Goal: Task Accomplishment & Management: Manage account settings

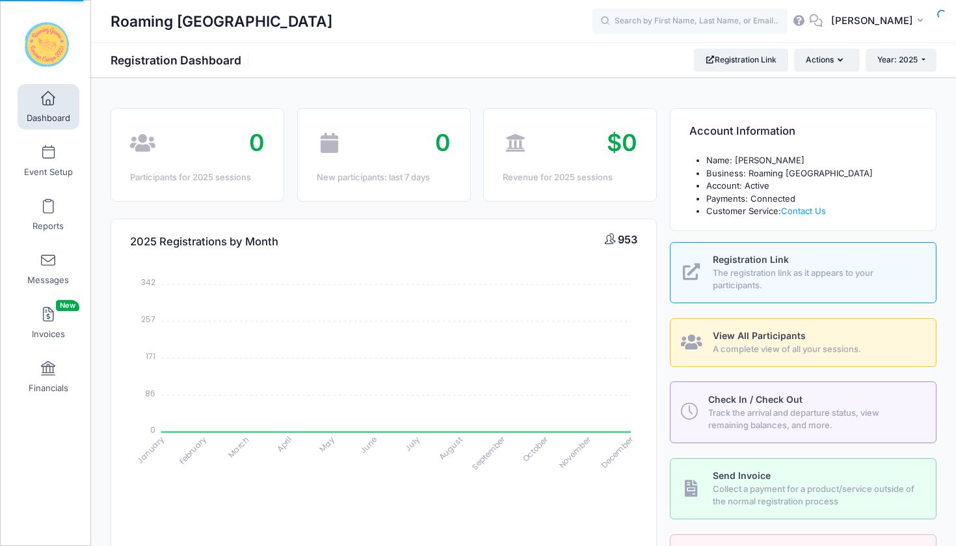
select select
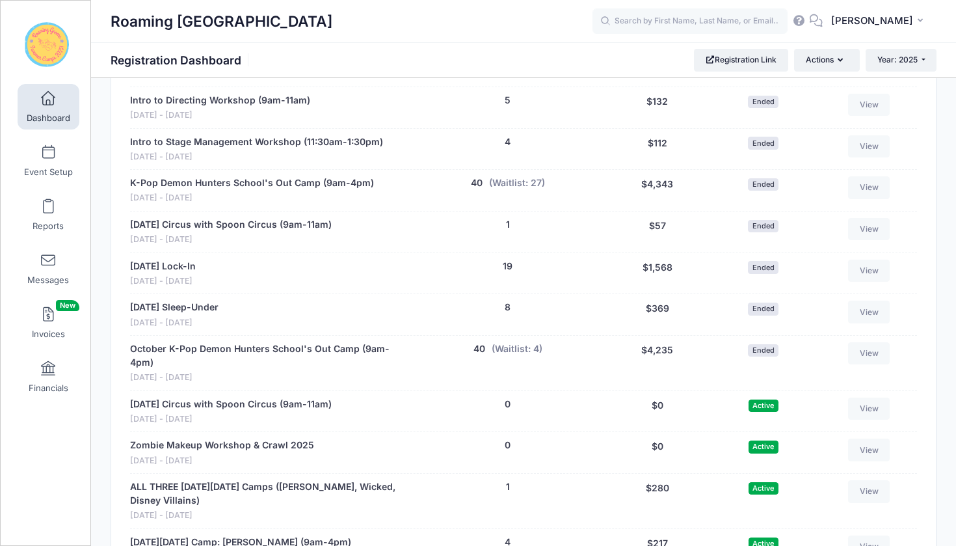
scroll to position [2840, 0]
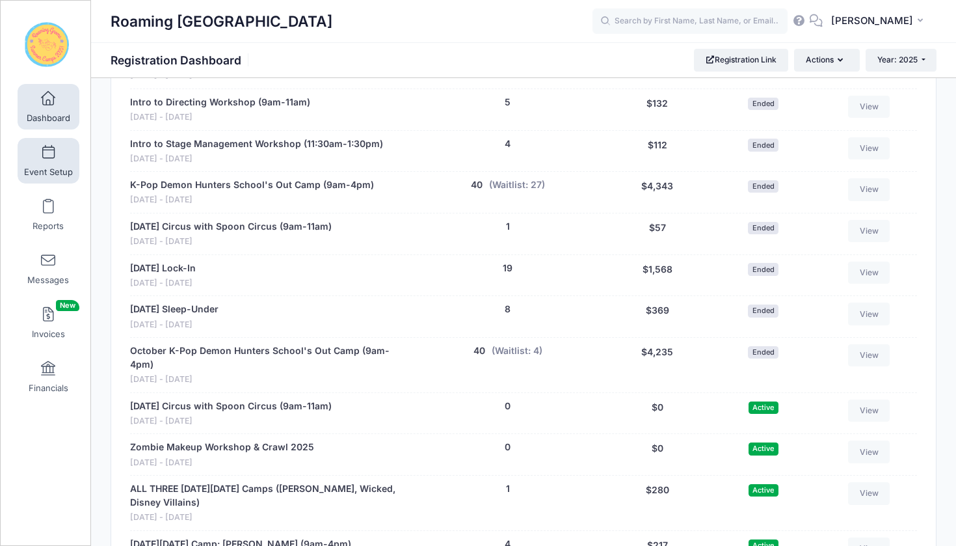
click at [48, 155] on span at bounding box center [48, 153] width 0 height 14
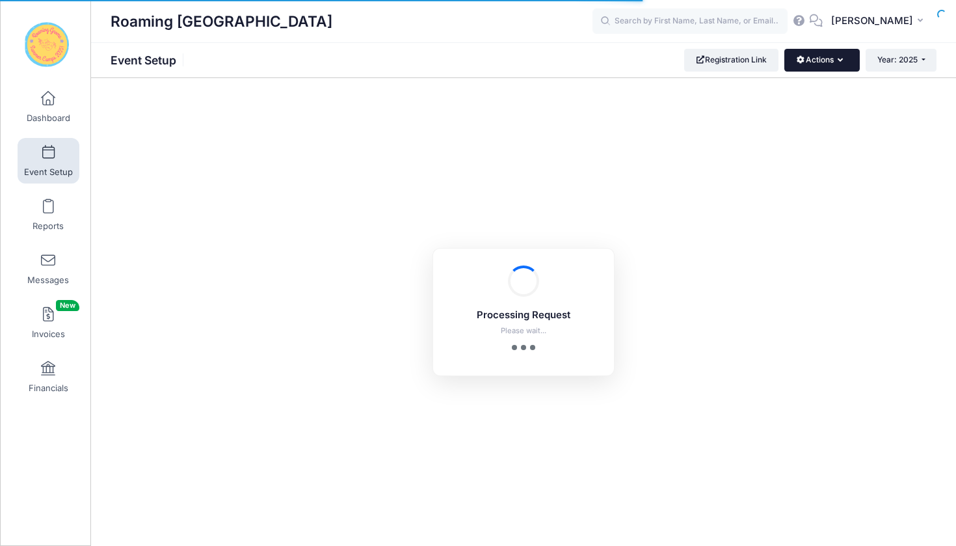
click at [841, 61] on icon "button" at bounding box center [843, 61] width 10 height 0
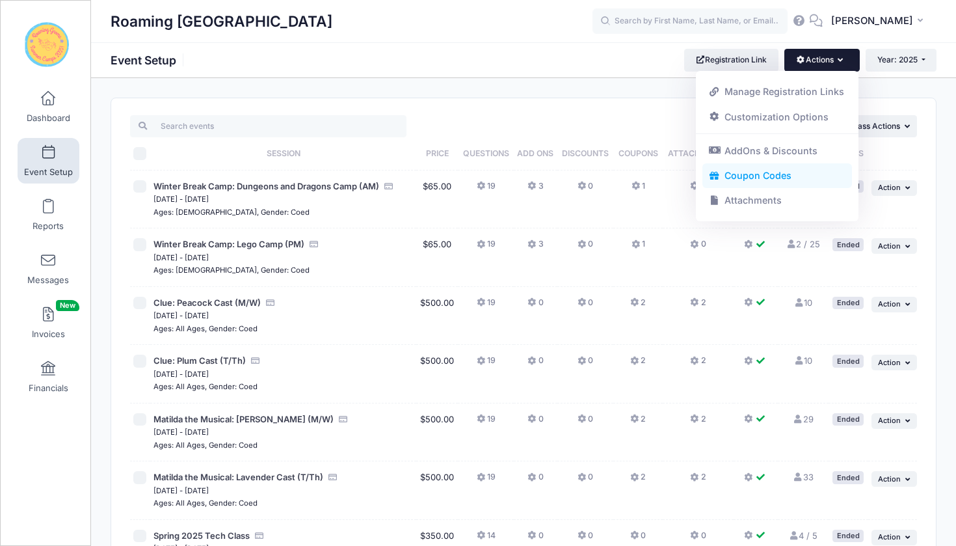
click at [766, 175] on link "Coupon Codes" at bounding box center [778, 175] width 150 height 25
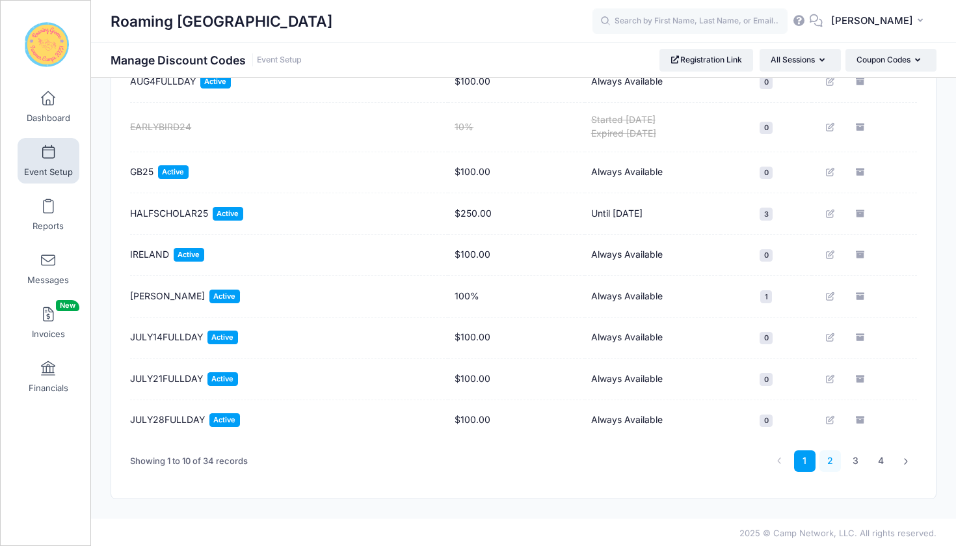
click at [831, 461] on link "2" at bounding box center [830, 460] width 21 height 21
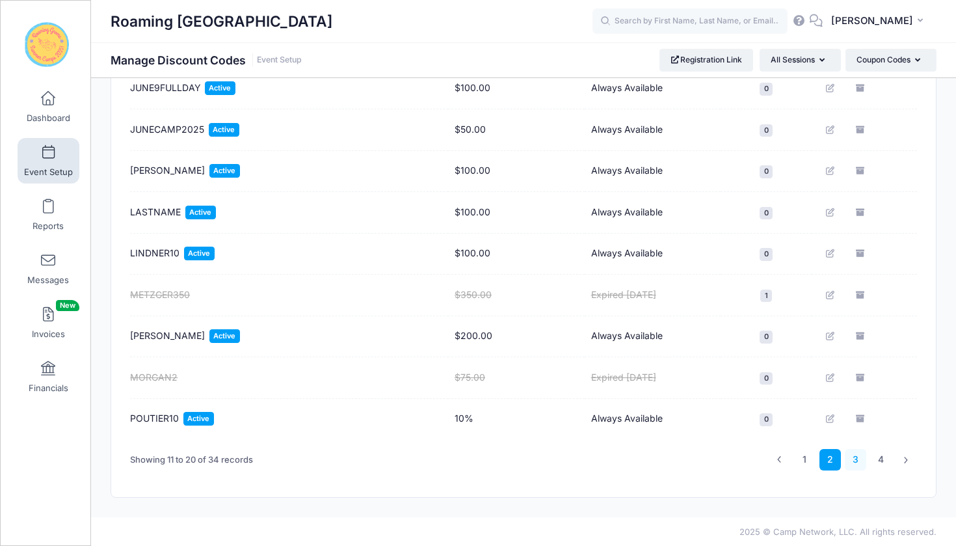
click at [857, 462] on link "3" at bounding box center [855, 459] width 21 height 21
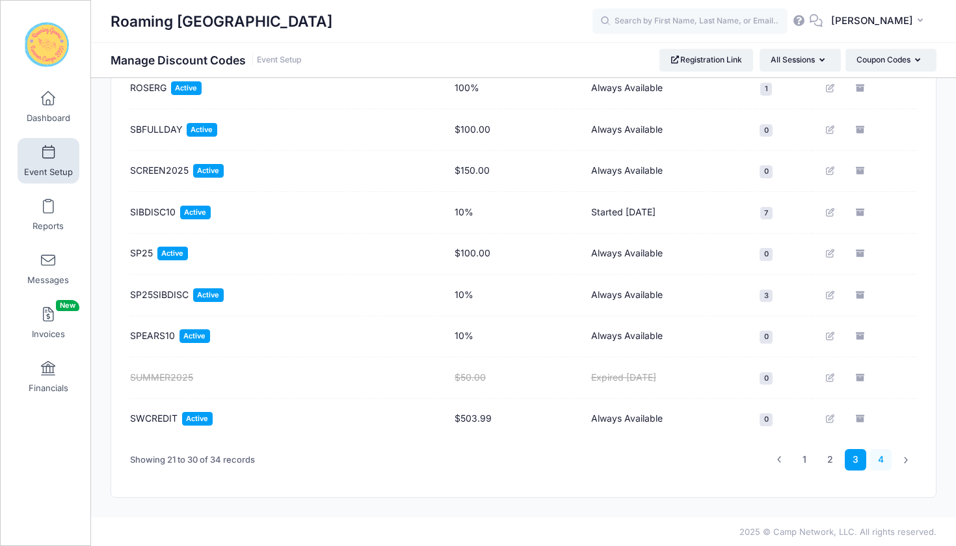
click at [880, 459] on link "4" at bounding box center [880, 459] width 21 height 21
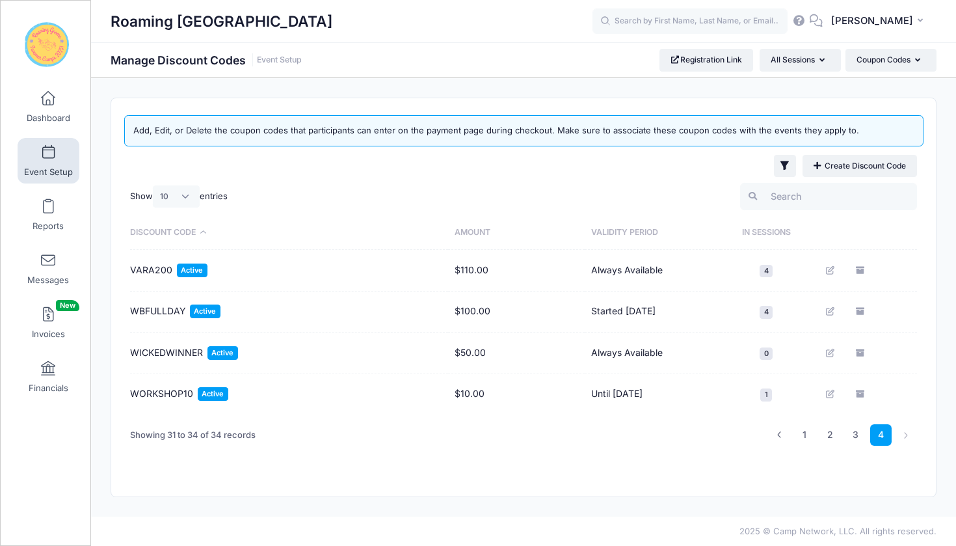
scroll to position [0, 0]
click at [841, 163] on link "Create Discount Code" at bounding box center [860, 166] width 114 height 22
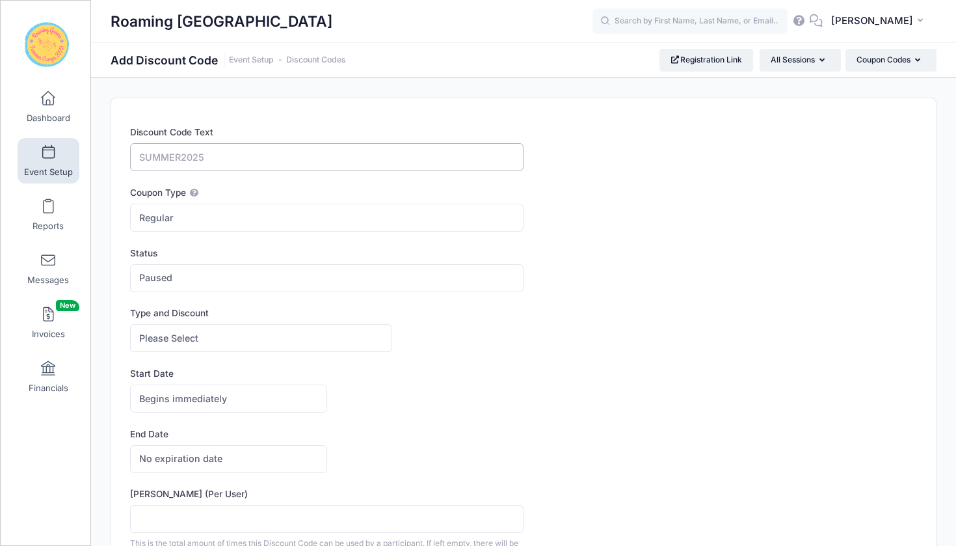
click at [282, 157] on input "Discount Code Text" at bounding box center [327, 157] width 394 height 28
type input "CAMP150"
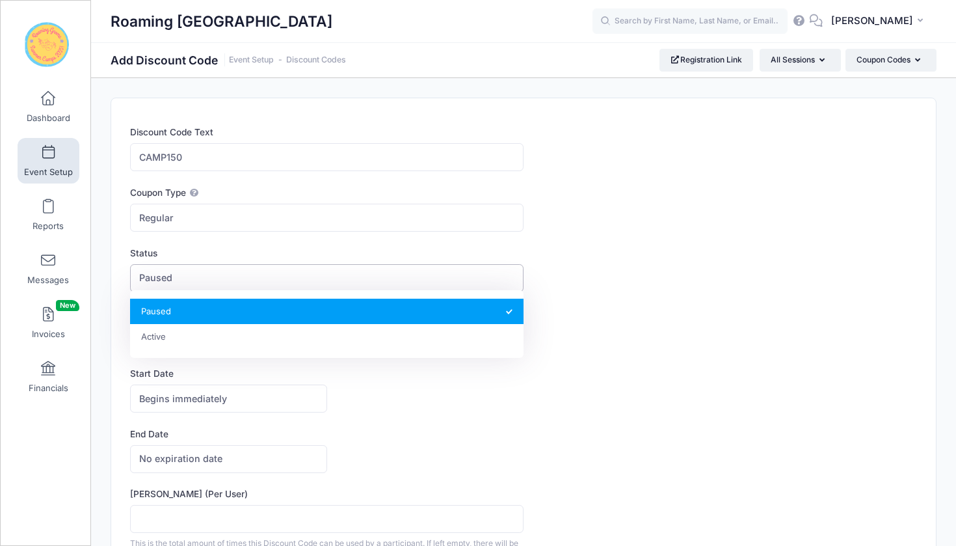
click at [172, 282] on span "Paused" at bounding box center [155, 278] width 33 height 14
select select "1"
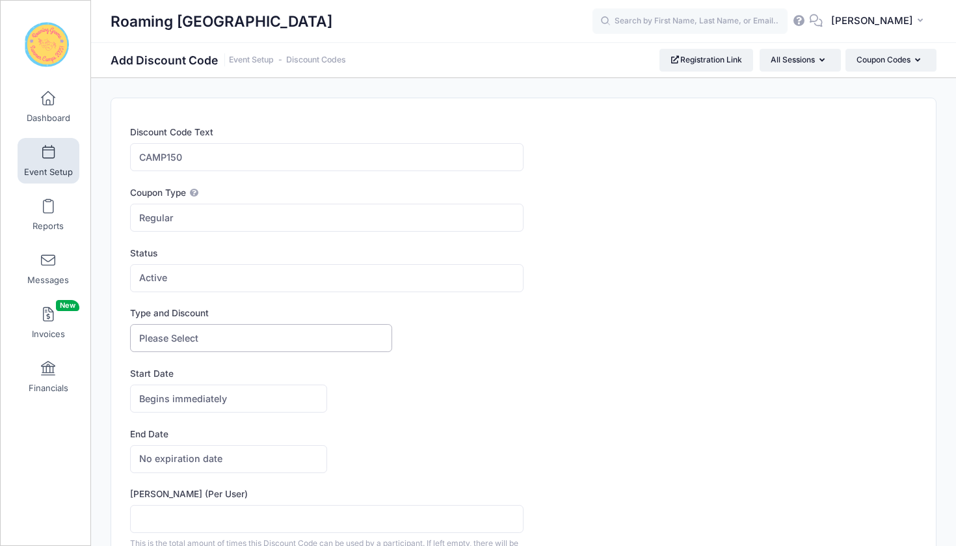
click at [196, 343] on span "Please Select" at bounding box center [168, 338] width 59 height 14
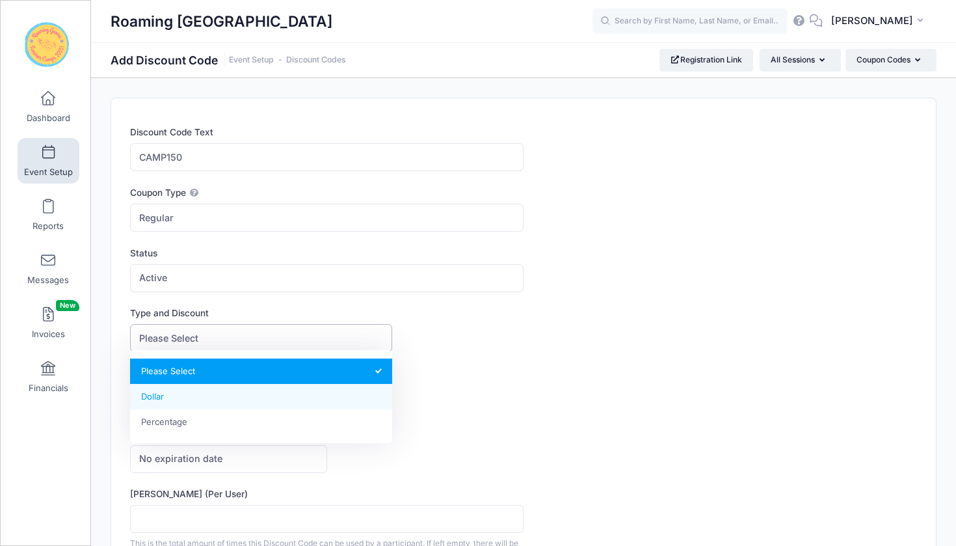
select select "1"
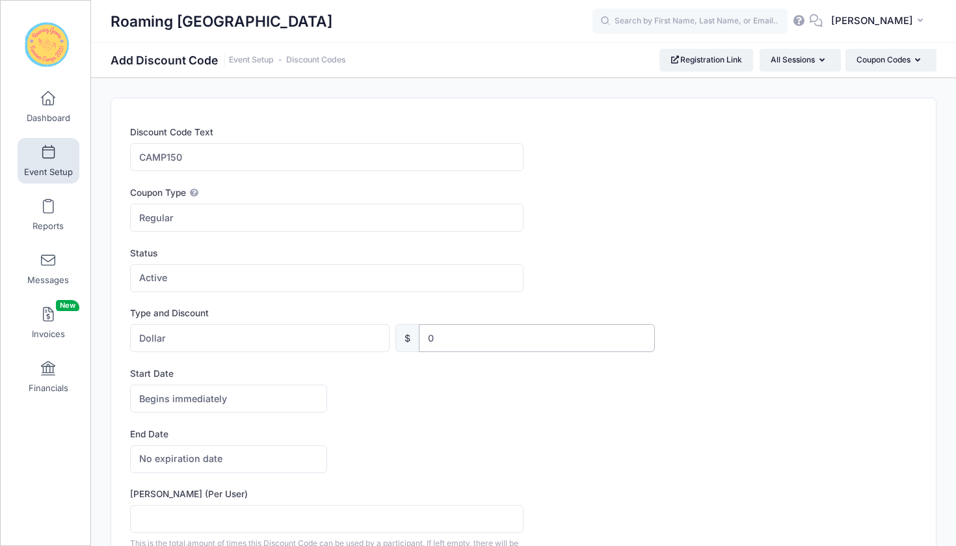
click at [451, 338] on input "0" at bounding box center [536, 338] width 235 height 28
type input "150"
click at [519, 400] on div "Begins immediately Begins on Begins immediately America/New York America/Los An…" at bounding box center [523, 398] width 787 height 28
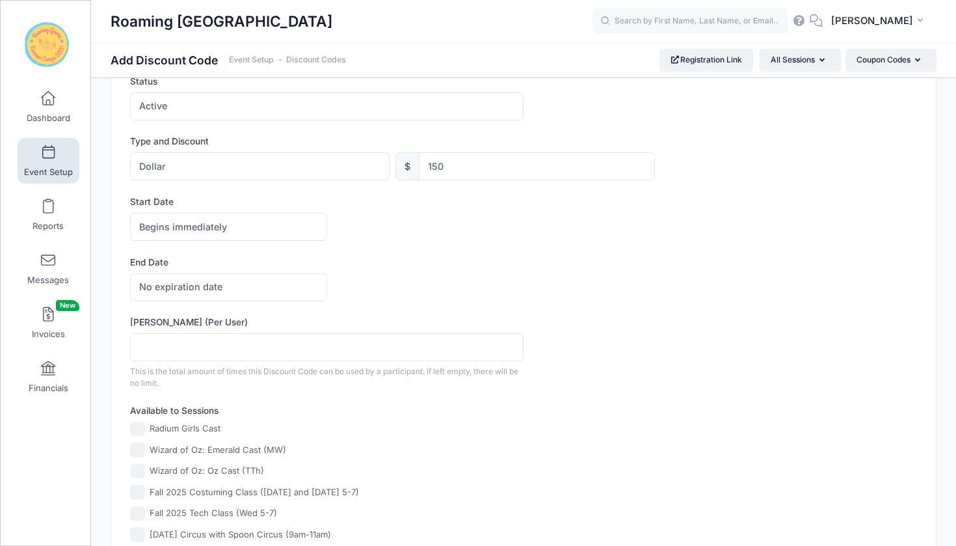
scroll to position [207, 0]
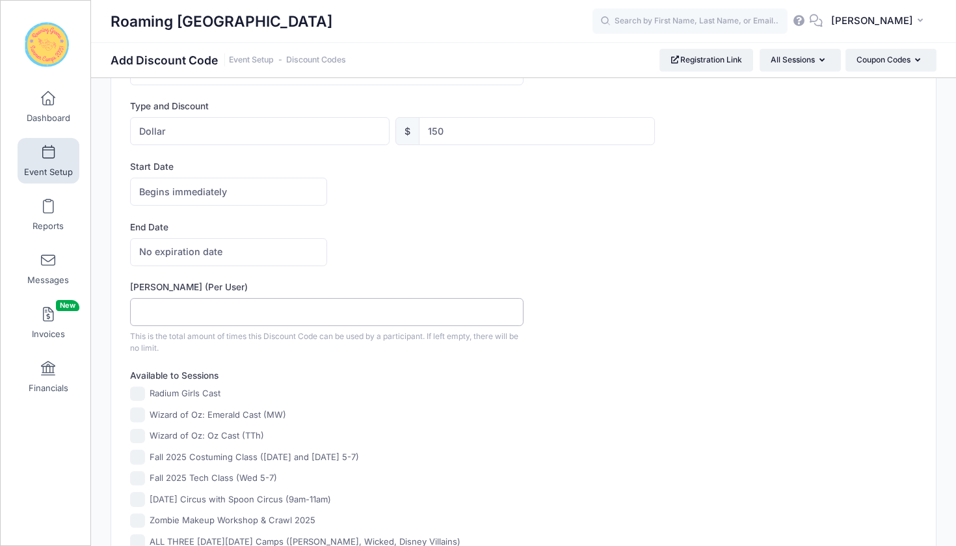
click at [211, 304] on input "Max Usage (Per User)" at bounding box center [327, 312] width 394 height 28
type input "1"
click at [615, 284] on div "Max Usage (Per User) 1 This is the total amount of times this Discount Code can…" at bounding box center [523, 317] width 787 height 74
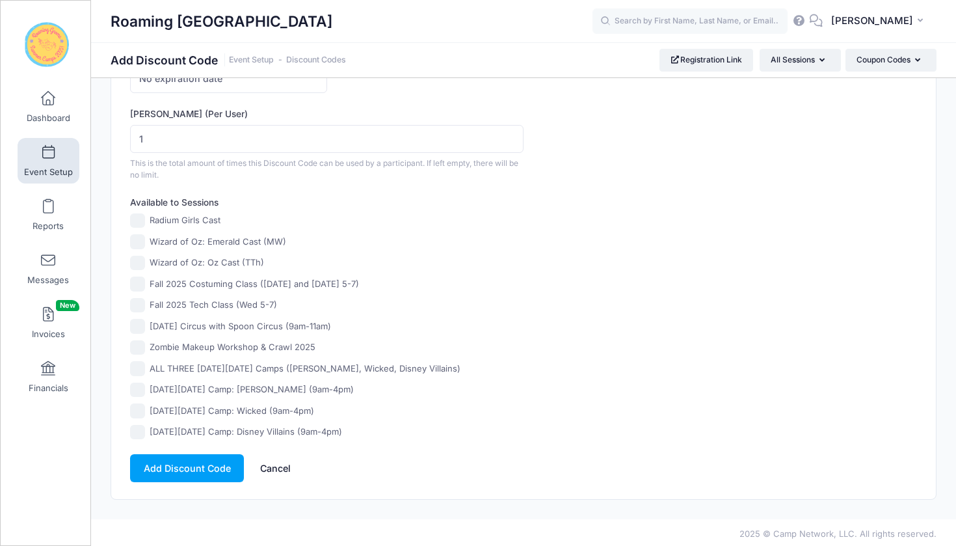
scroll to position [379, 0]
click at [136, 366] on input "ALL THREE Thanksgiving Day Camps (Taylor Swift, Wicked, Disney Villains)" at bounding box center [137, 369] width 15 height 15
checkbox input "true"
click at [139, 387] on input "Thanksgiving Day Camp: Taylor Swift (9am-4pm)" at bounding box center [137, 391] width 15 height 15
checkbox input "true"
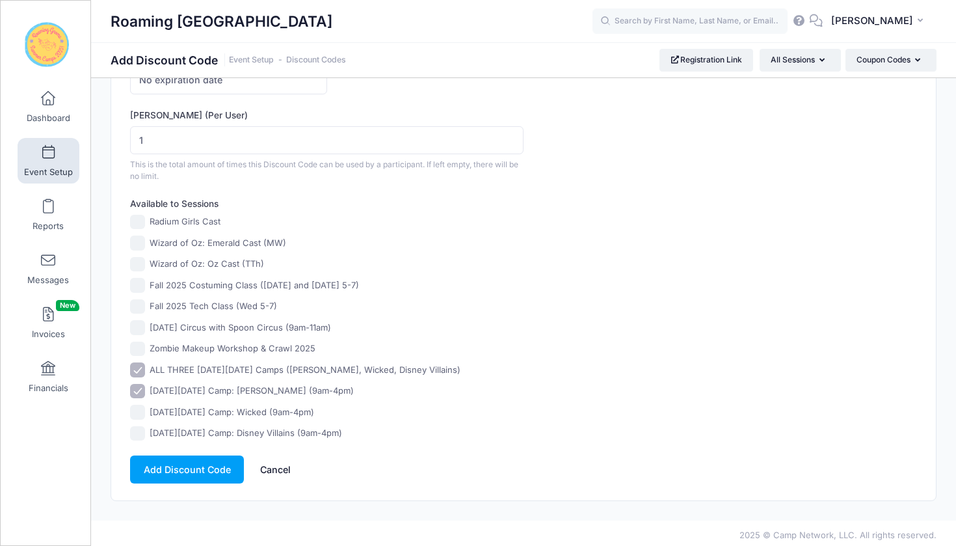
click at [140, 406] on input "Thanksgiving Day Camp: Wicked (9am-4pm)" at bounding box center [137, 412] width 15 height 15
checkbox input "true"
click at [139, 426] on input "Thanksgiving Day Camp: Disney Villains (9am-4pm)" at bounding box center [137, 433] width 15 height 15
checkbox input "true"
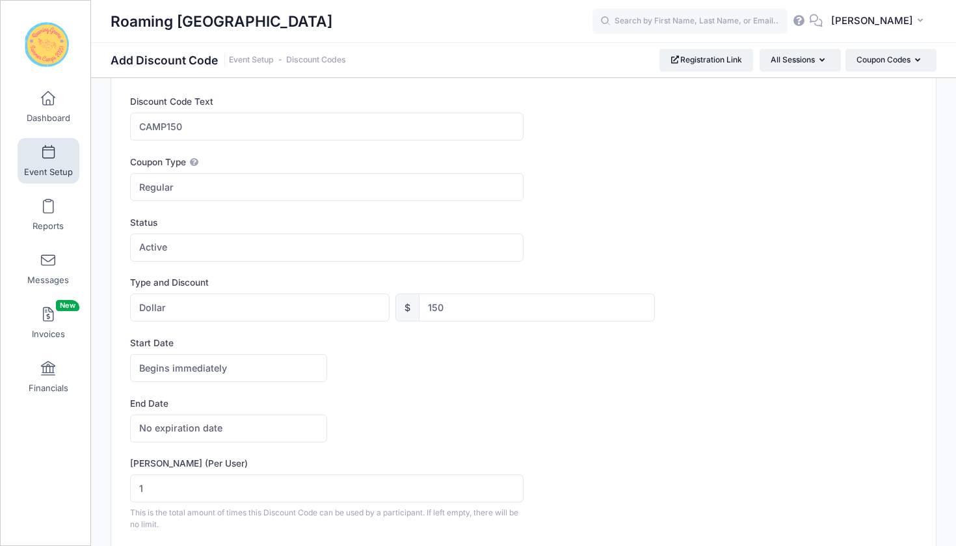
scroll to position [0, 0]
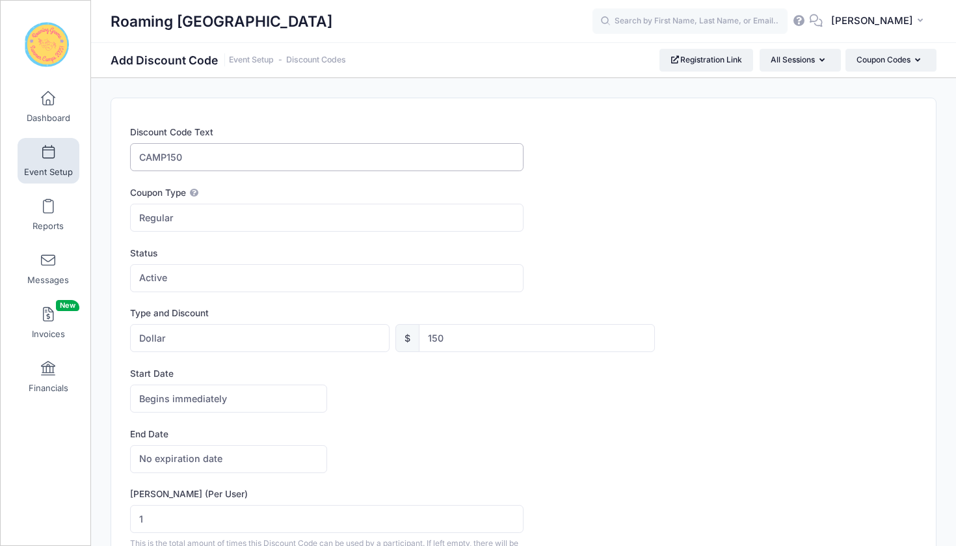
click at [142, 152] on input "CAMP150" at bounding box center [327, 157] width 394 height 28
type input "WINTERCAMP150"
click at [641, 206] on div "Coupon Type Regular Conditional Regular These coupons will automatically apply …" at bounding box center [523, 209] width 787 height 46
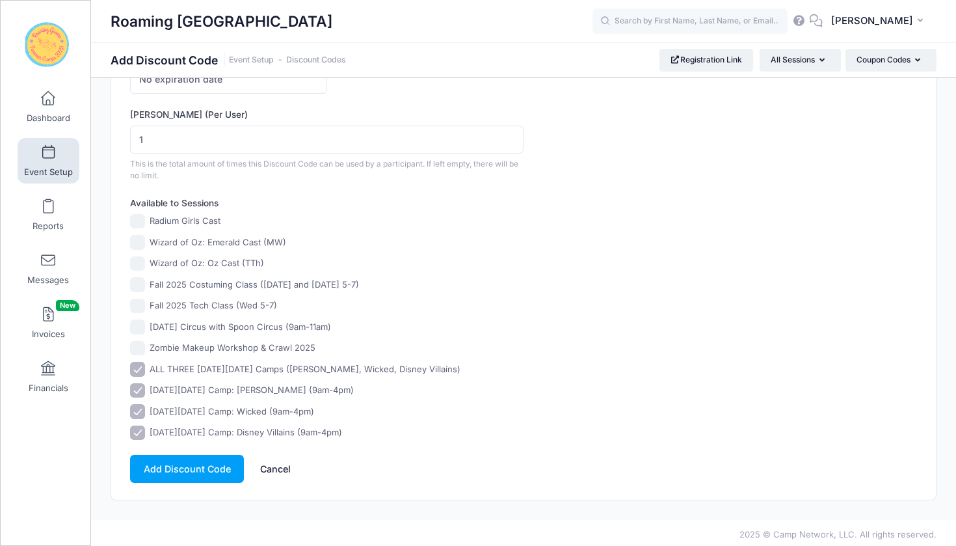
scroll to position [379, 0]
click at [195, 471] on button "Add Discount Code" at bounding box center [187, 469] width 114 height 28
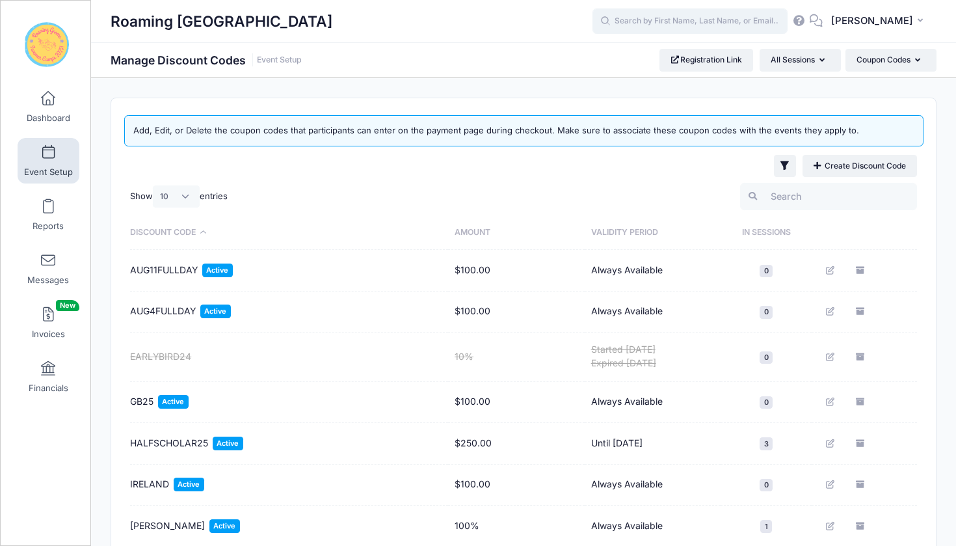
click at [669, 25] on input "text" at bounding box center [690, 21] width 195 height 26
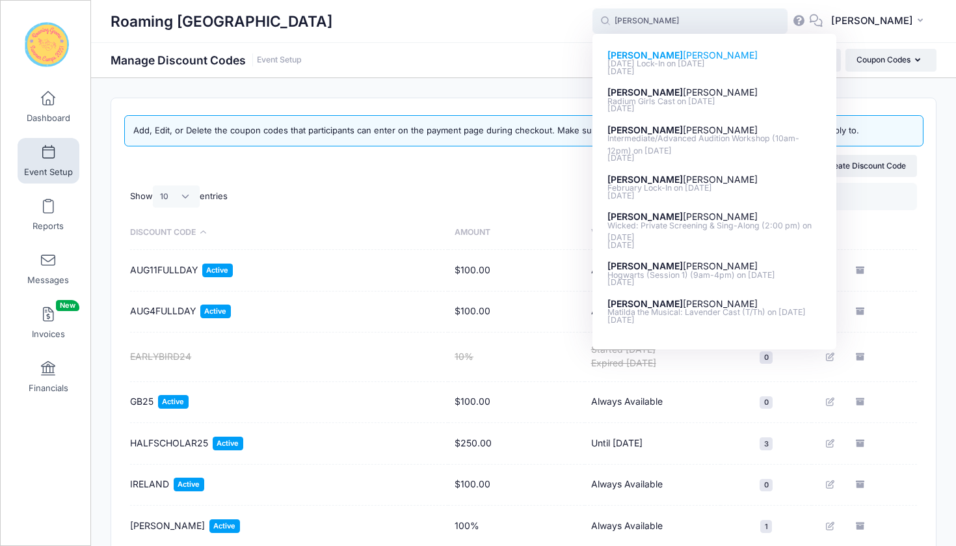
click at [729, 62] on p "[DATE] Lock-In on [DATE]" at bounding box center [715, 64] width 215 height 12
type input "[PERSON_NAME] ([DATE] Lock-In, [DATE])"
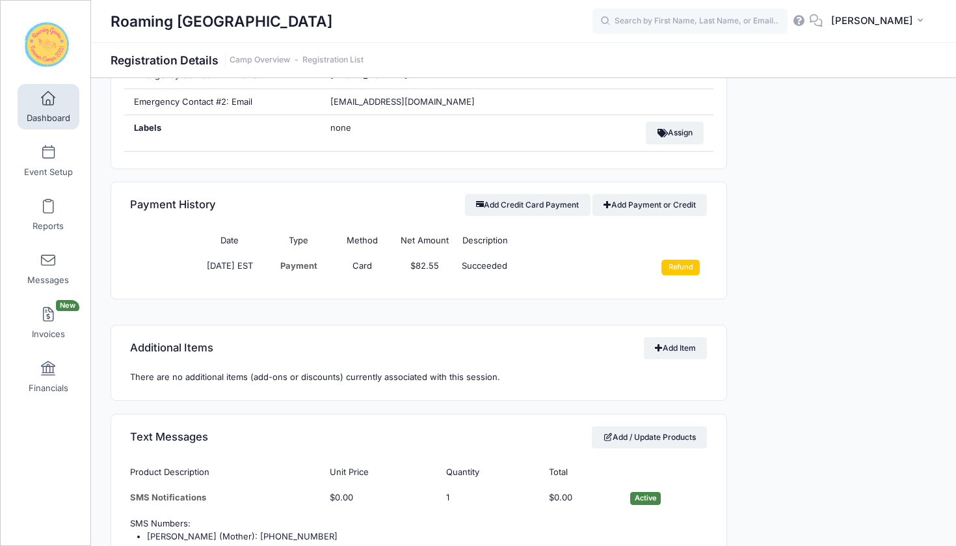
scroll to position [770, 0]
click at [685, 260] on input "Refund" at bounding box center [681, 267] width 38 height 16
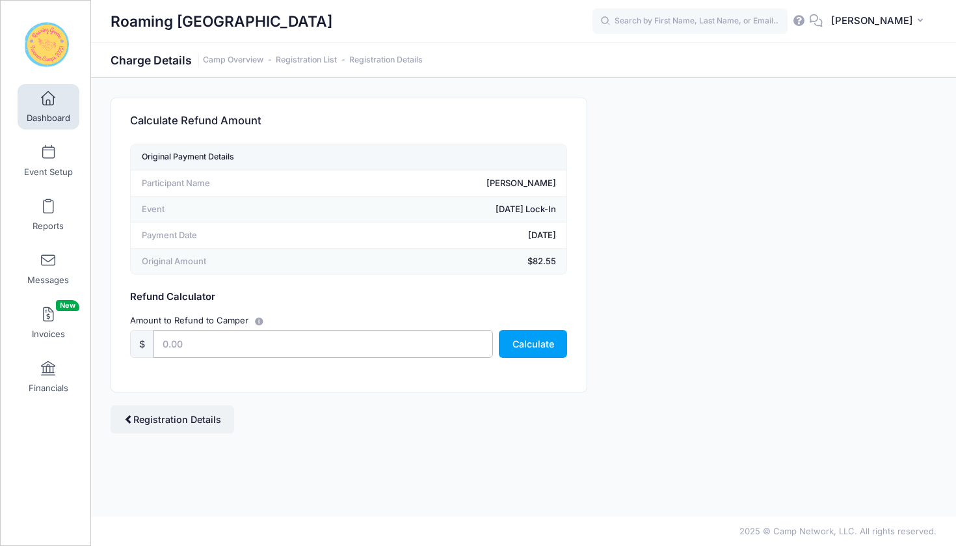
click at [284, 336] on input "text" at bounding box center [323, 344] width 339 height 28
type input "82.55"
click at [543, 341] on button "Calculate" at bounding box center [533, 344] width 68 height 28
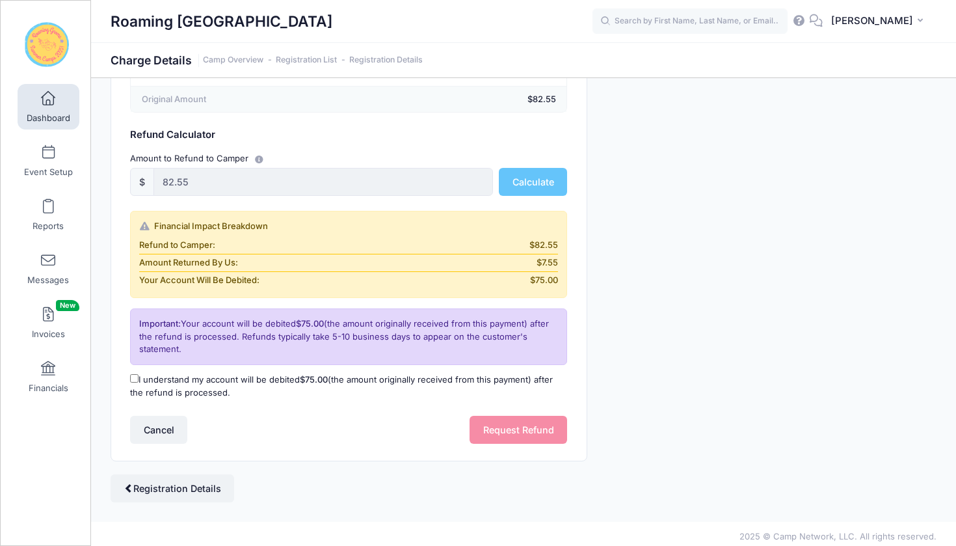
scroll to position [161, 0]
click at [135, 377] on input "I understand my account will be debited $75.00 (the amount originally received …" at bounding box center [134, 379] width 8 height 8
checkbox input "true"
click at [535, 425] on button "Request Refund" at bounding box center [519, 430] width 98 height 28
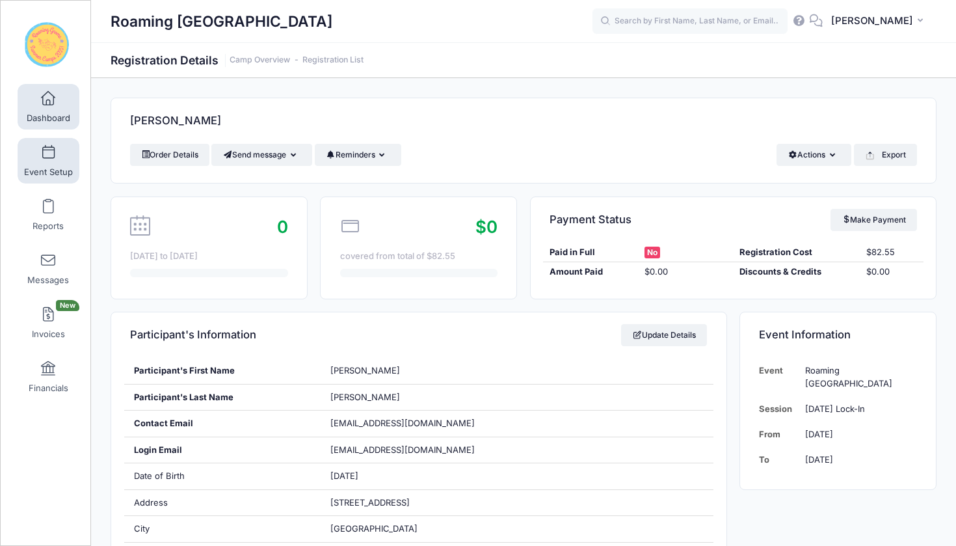
click at [44, 163] on link "Event Setup" at bounding box center [49, 161] width 62 height 46
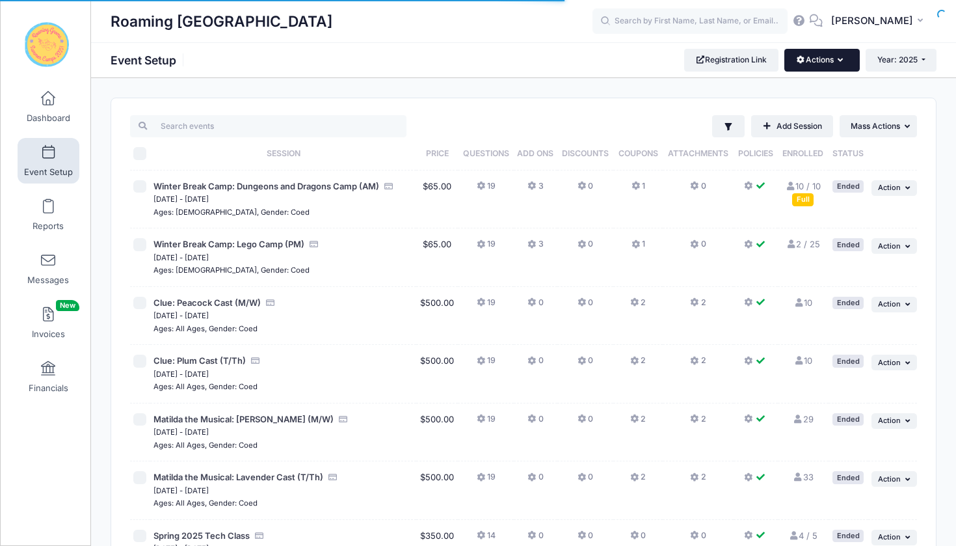
click at [835, 62] on button "Actions" at bounding box center [822, 60] width 75 height 22
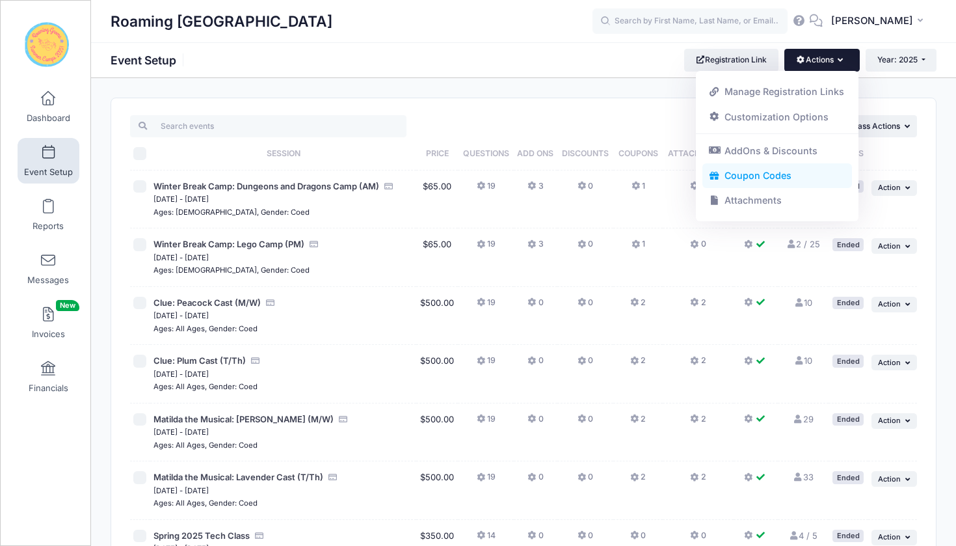
click at [763, 176] on link "Coupon Codes" at bounding box center [778, 175] width 150 height 25
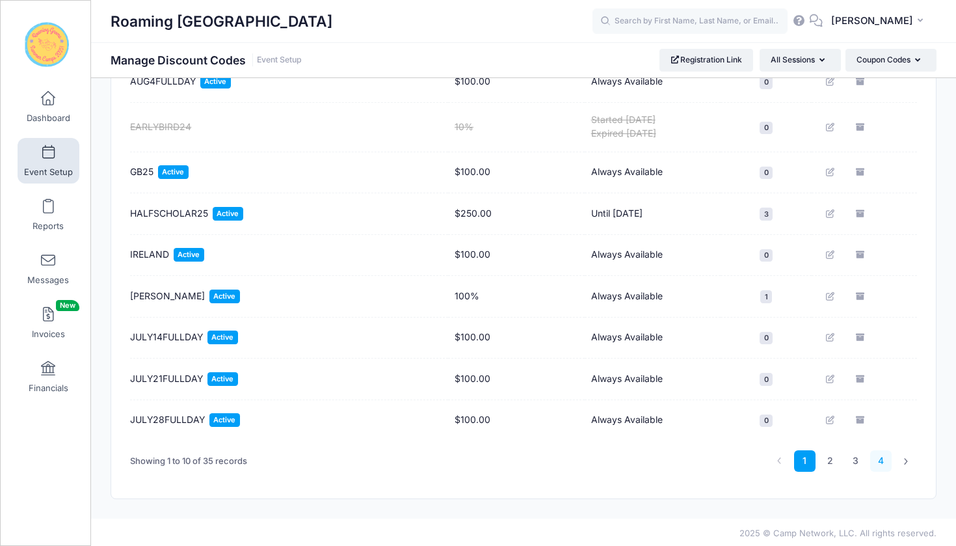
click at [881, 461] on link "4" at bounding box center [880, 460] width 21 height 21
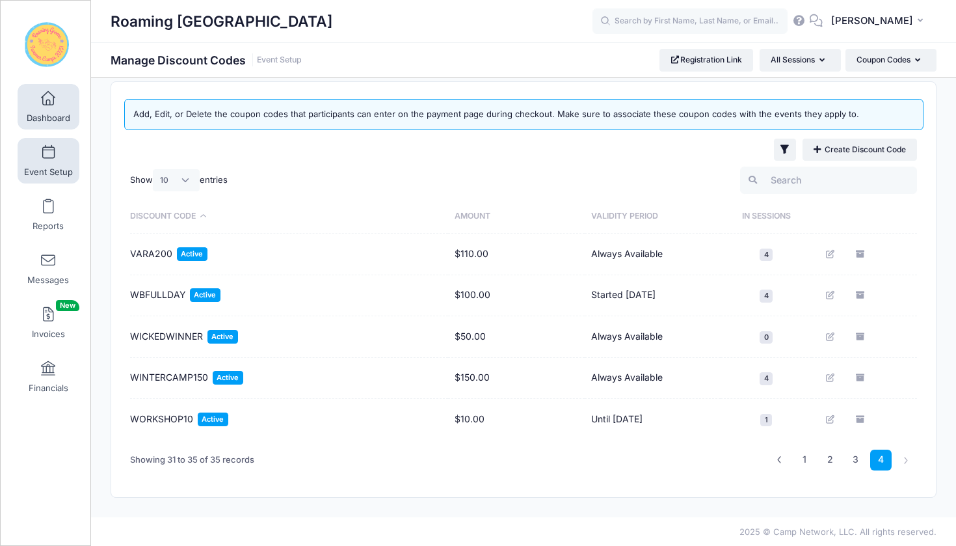
click at [48, 101] on span at bounding box center [48, 99] width 0 height 14
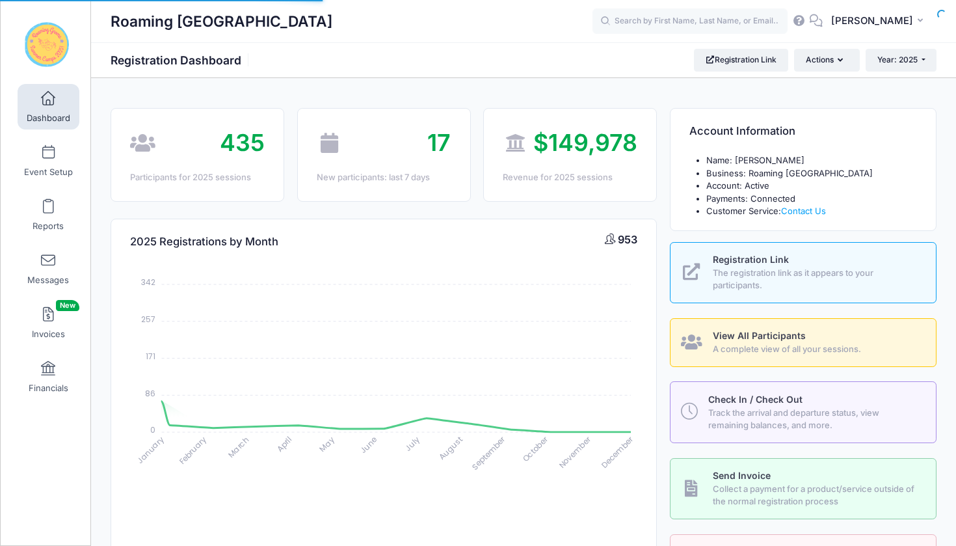
select select
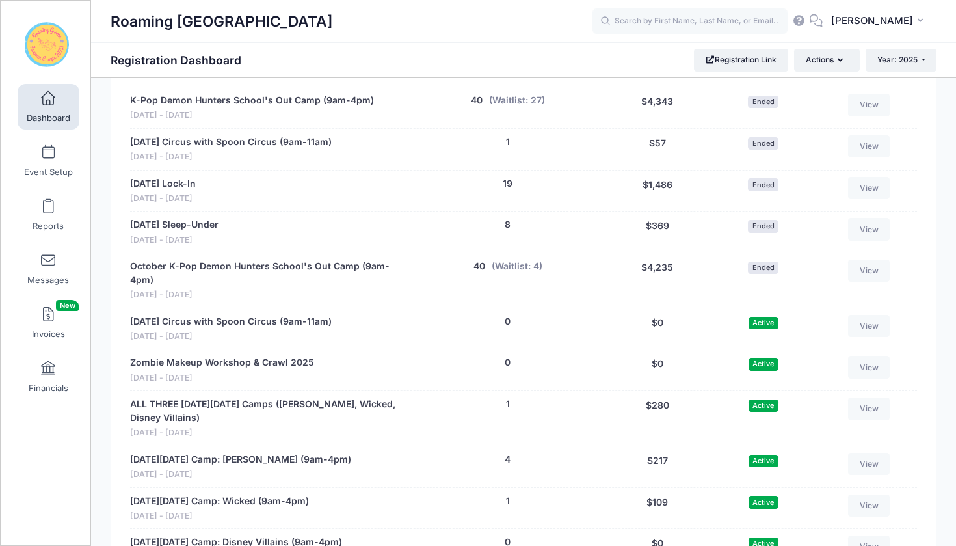
scroll to position [2909, 0]
